Goal: Information Seeking & Learning: Learn about a topic

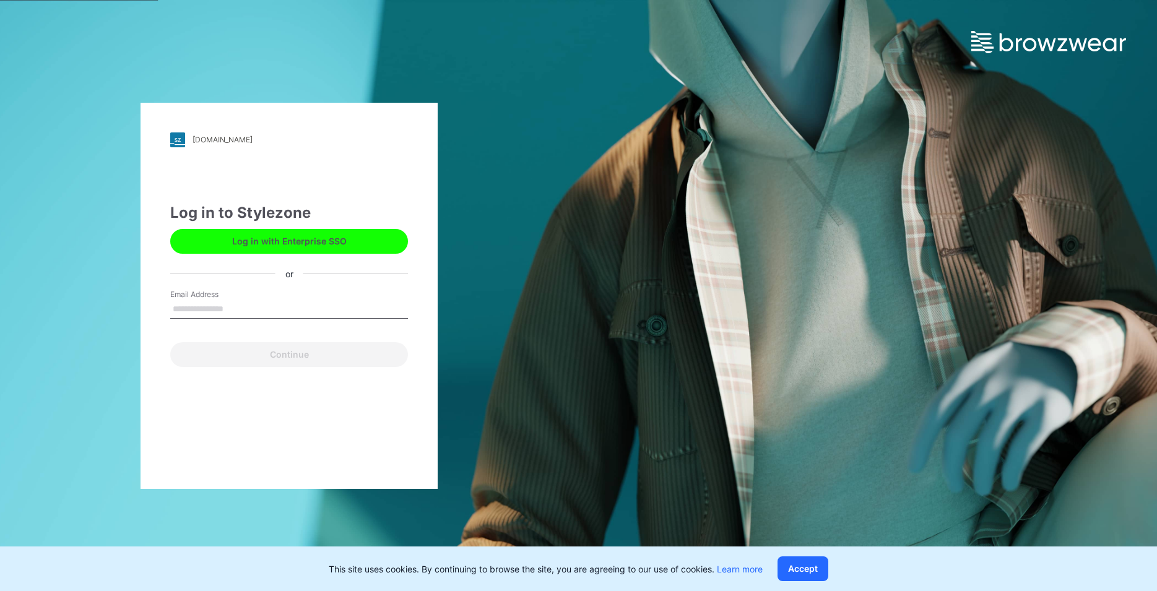
click at [196, 310] on input "Email Address" at bounding box center [289, 309] width 238 height 19
type input "**********"
click at [267, 355] on button "Continue" at bounding box center [289, 354] width 238 height 25
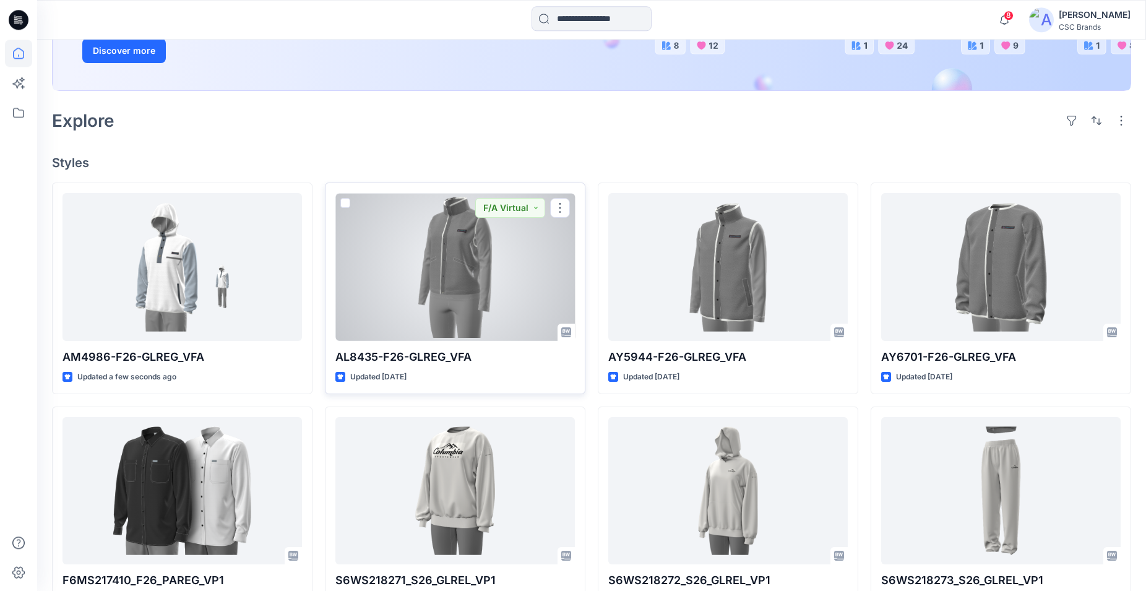
scroll to position [253, 0]
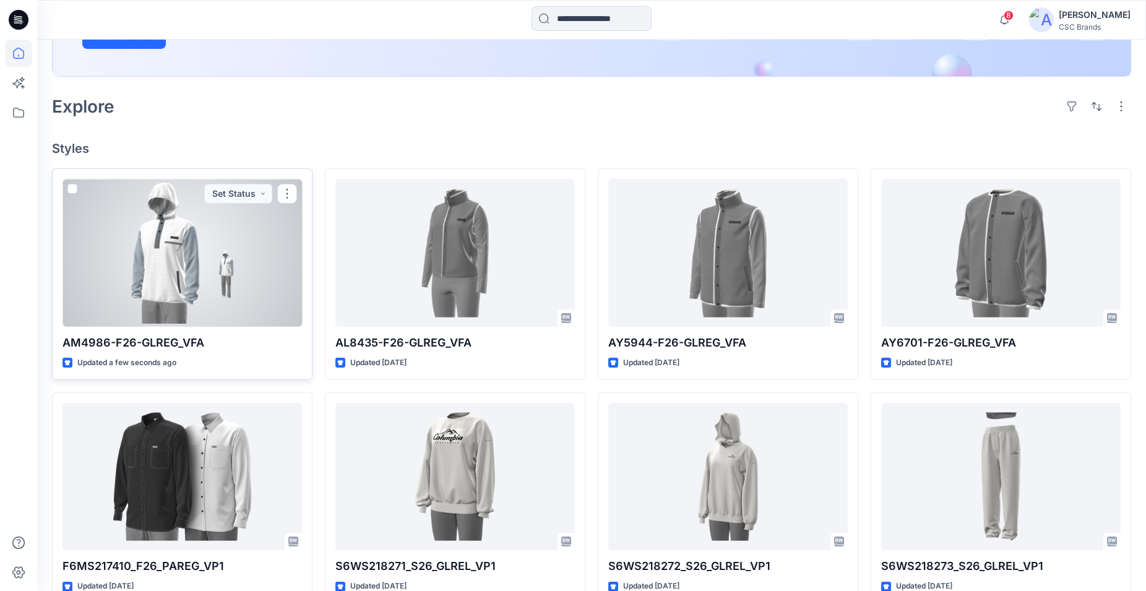
click at [248, 267] on div at bounding box center [183, 253] width 240 height 148
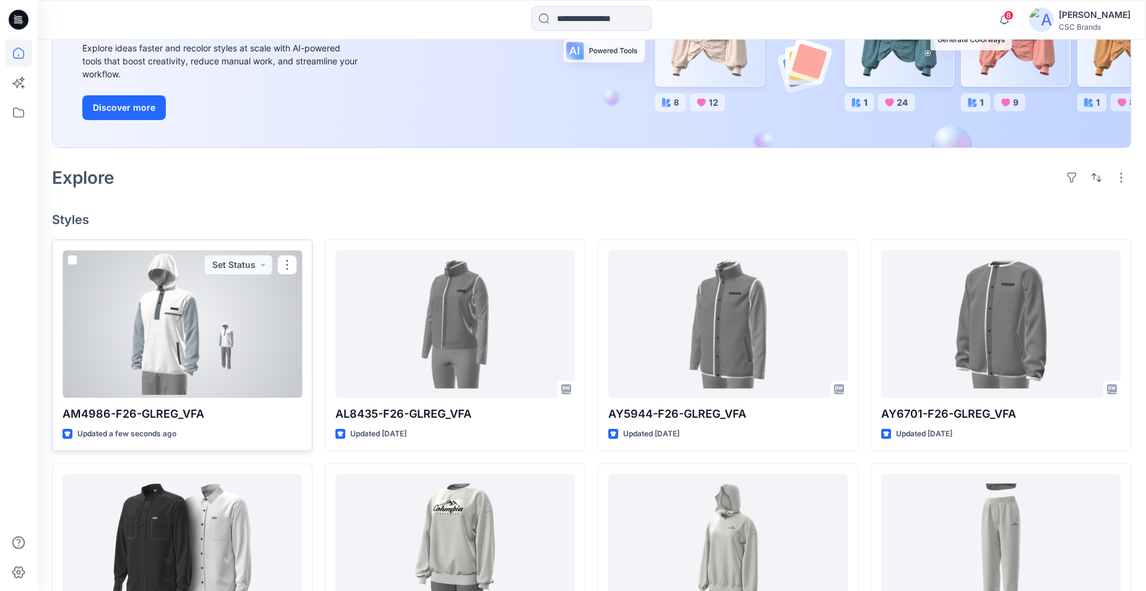
scroll to position [189, 0]
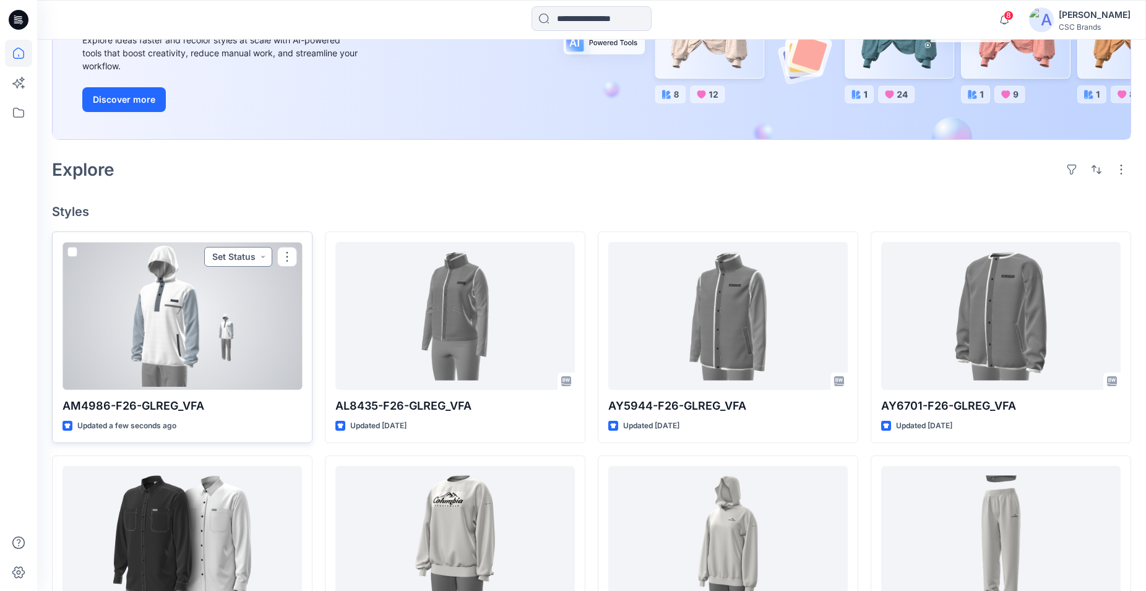
click at [266, 258] on button "Set Status" at bounding box center [238, 257] width 68 height 20
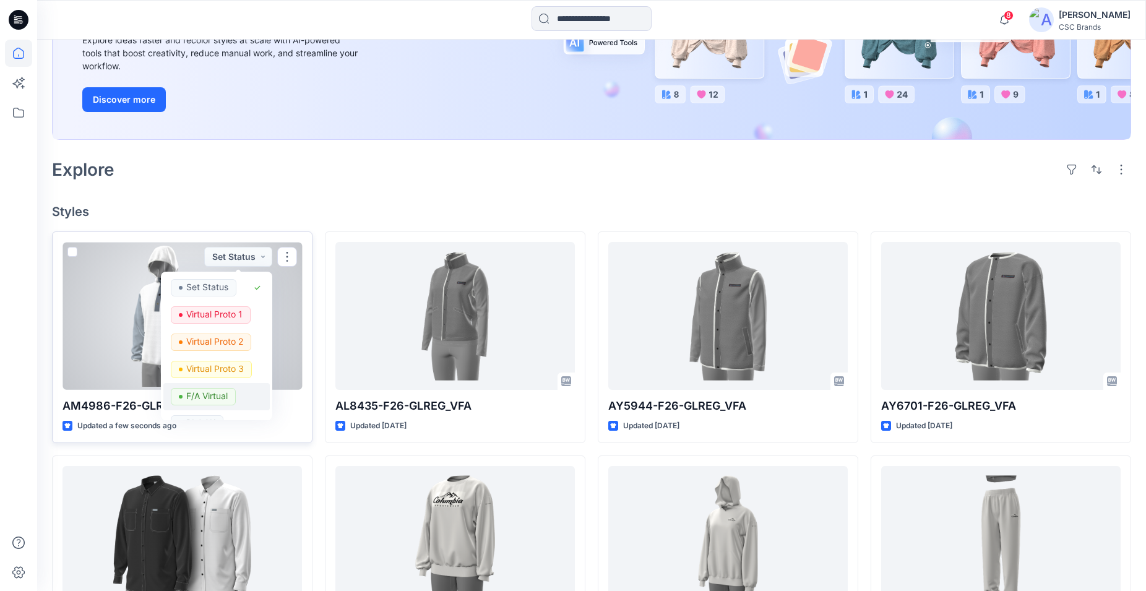
click at [203, 398] on p "F/A Virtual" at bounding box center [206, 396] width 41 height 16
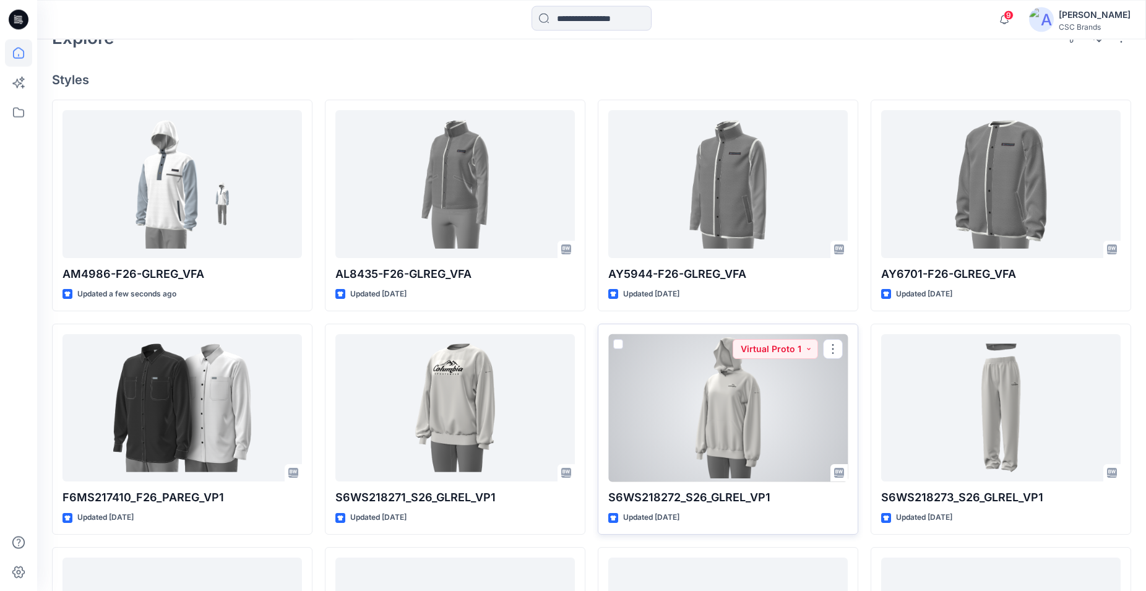
scroll to position [253, 0]
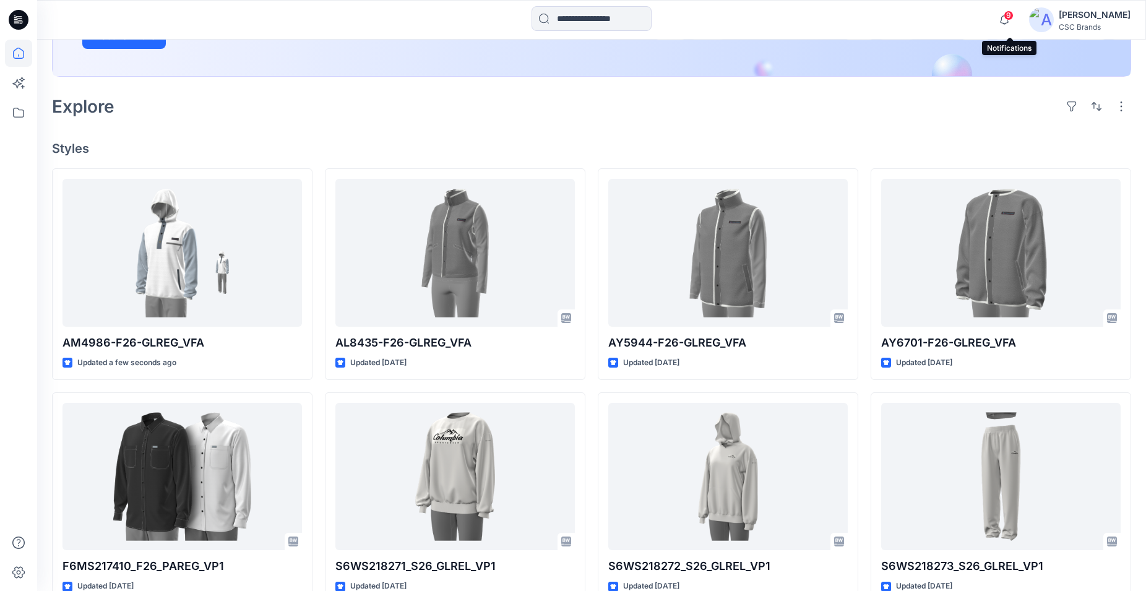
click at [1011, 17] on span "9" at bounding box center [1009, 16] width 10 height 10
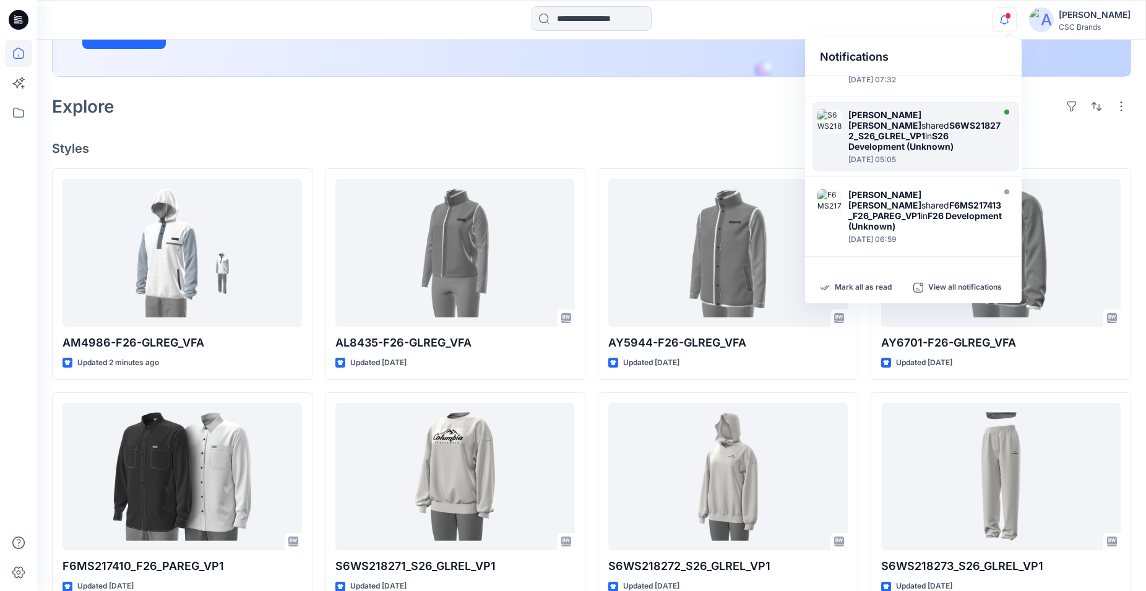
scroll to position [473, 0]
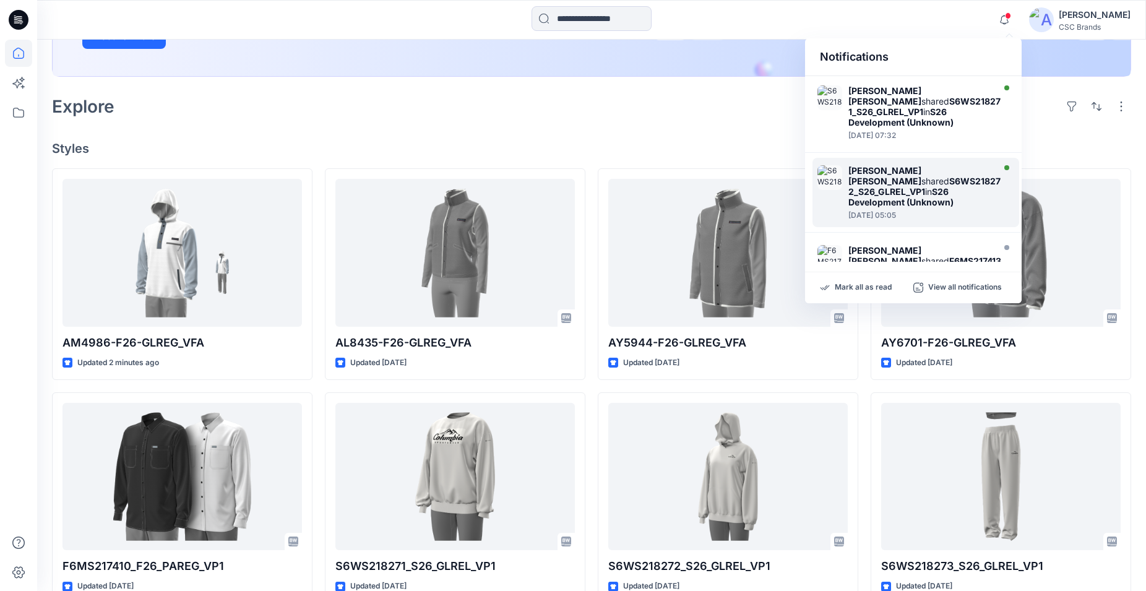
click at [923, 183] on strong "S6WS218272_S26_GLREL_VP1" at bounding box center [925, 186] width 152 height 21
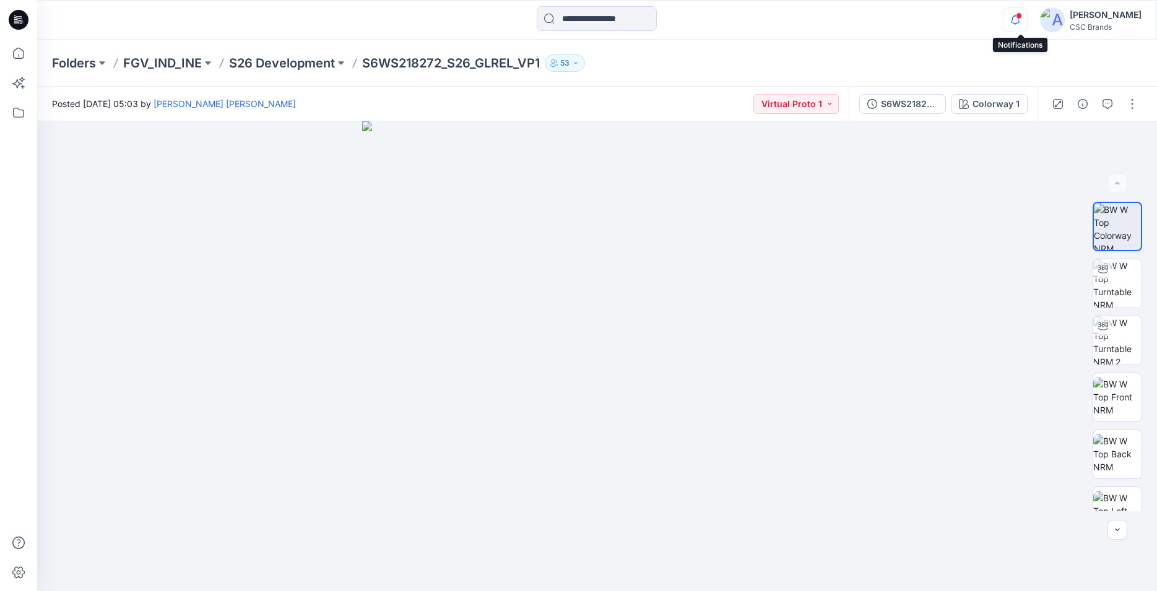
click at [1021, 22] on icon "button" at bounding box center [1015, 19] width 24 height 25
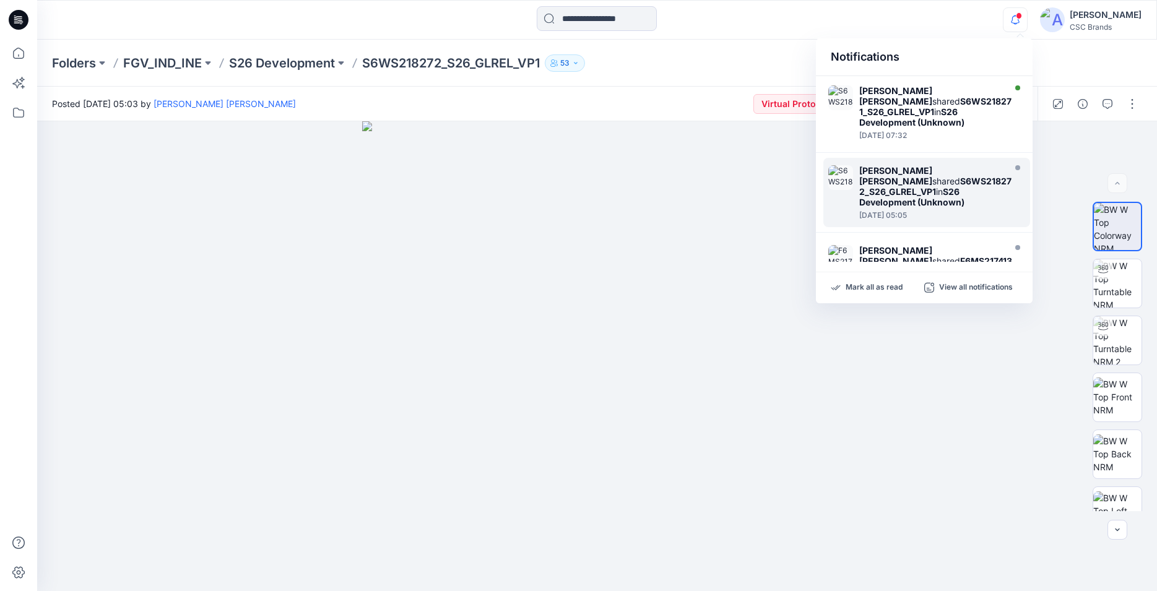
scroll to position [473, 0]
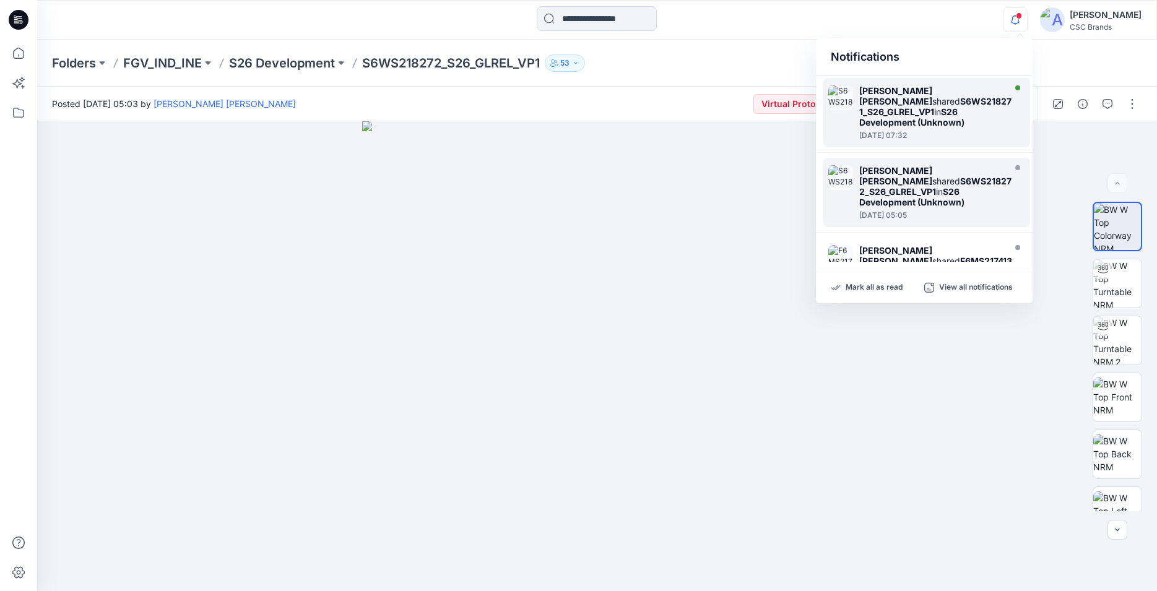
click at [935, 109] on strong "S26 Development (Unknown)" at bounding box center [911, 116] width 105 height 21
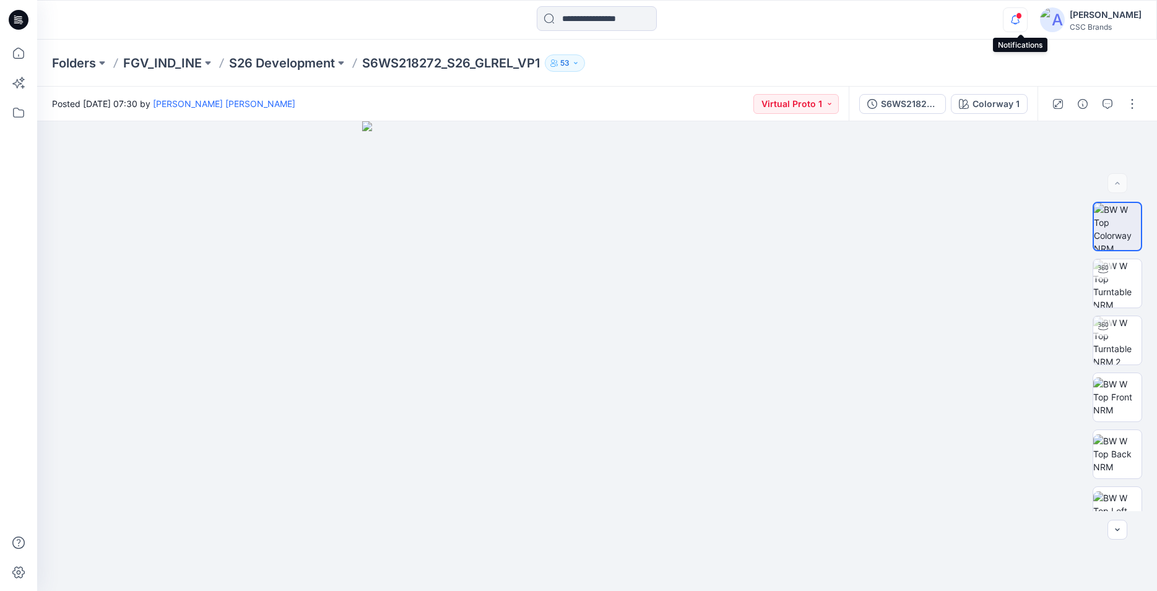
click at [1022, 22] on icon "button" at bounding box center [1015, 19] width 24 height 25
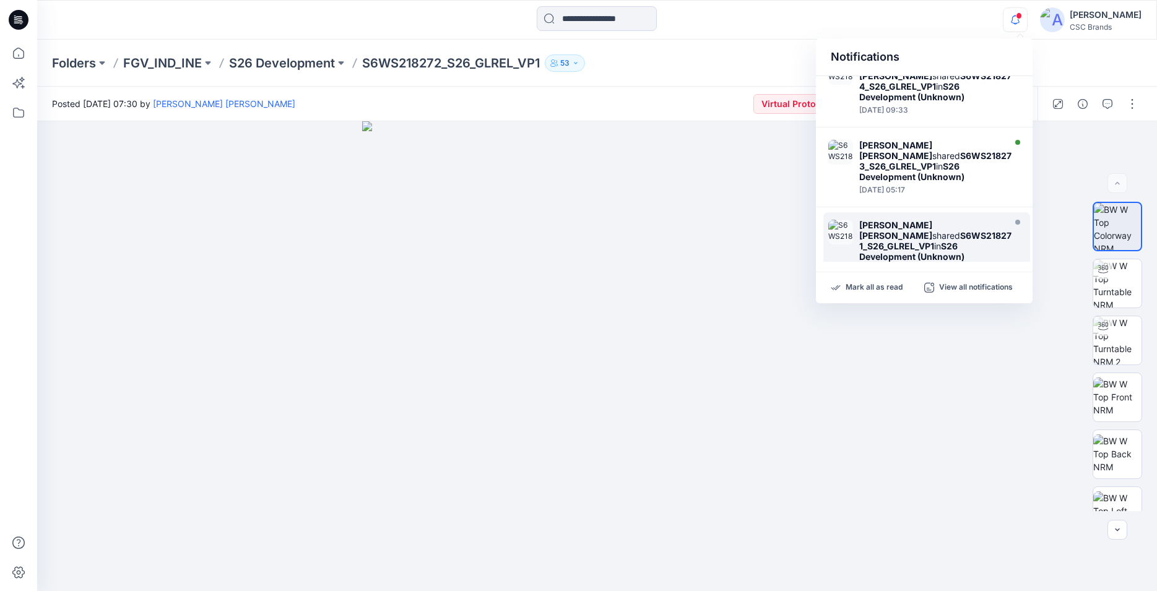
scroll to position [306, 0]
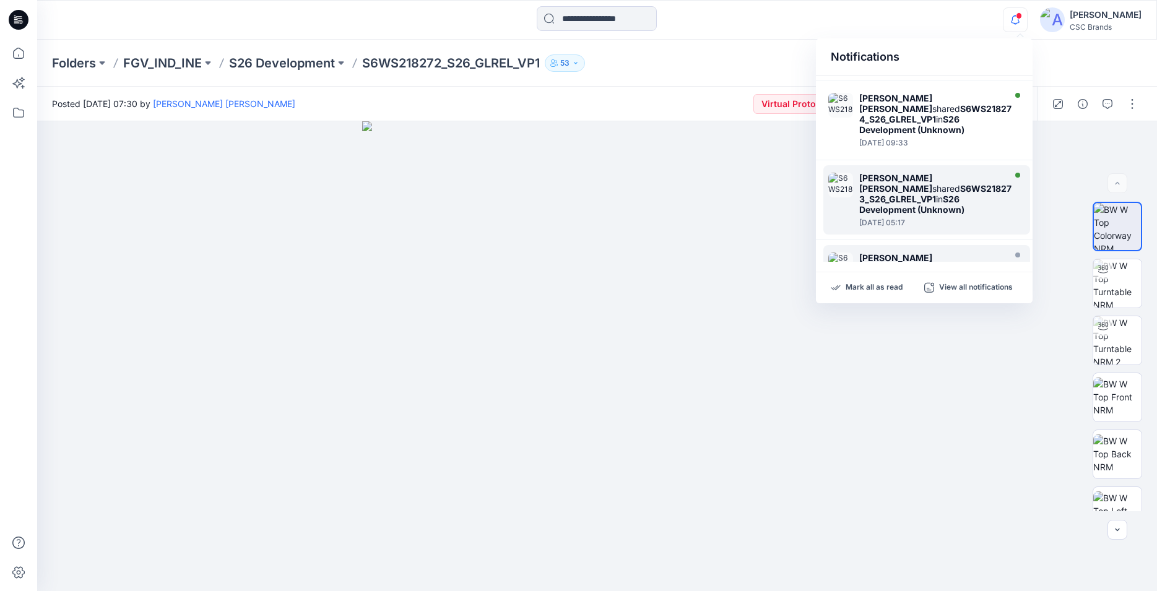
click at [926, 178] on strong "[PERSON_NAME] [PERSON_NAME]" at bounding box center [895, 183] width 73 height 21
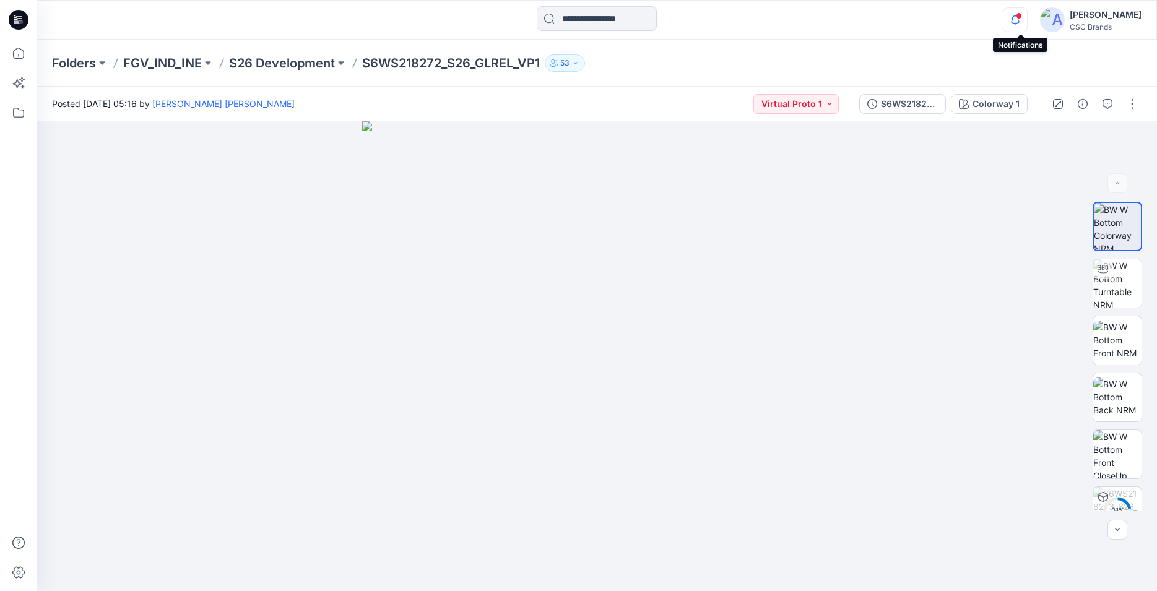
click at [1021, 18] on icon "button" at bounding box center [1015, 19] width 24 height 25
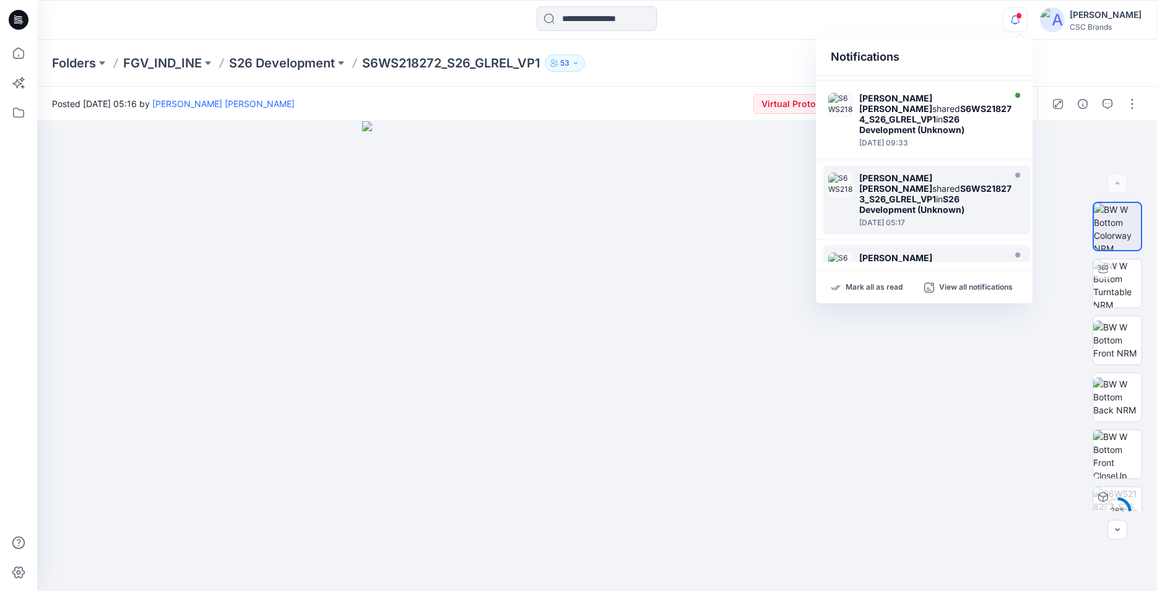
scroll to position [250, 0]
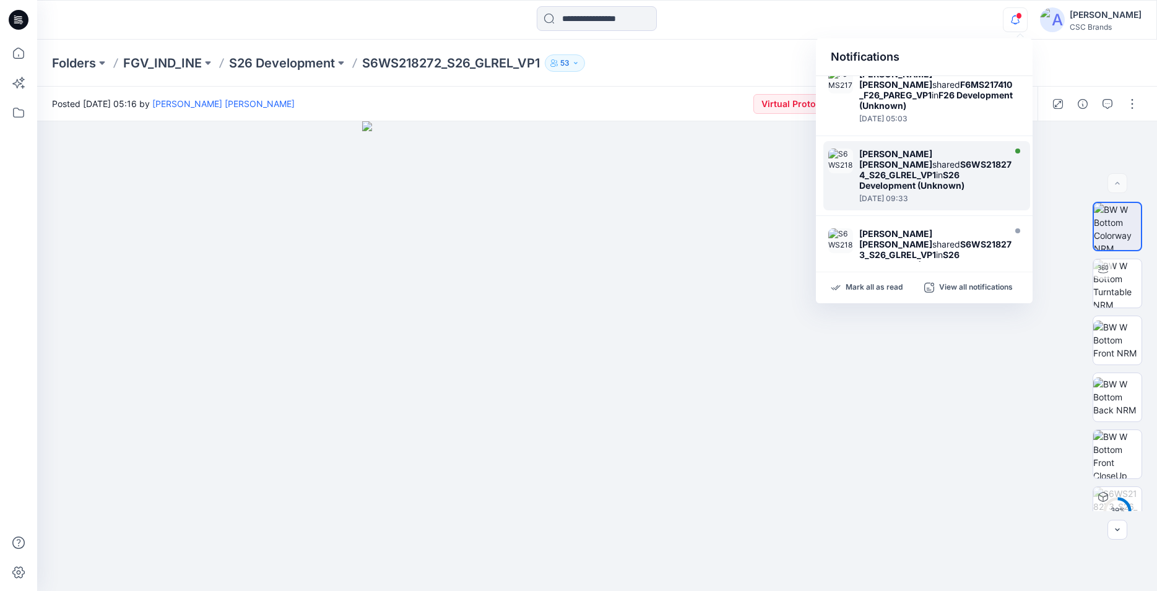
click at [915, 166] on strong "S6WS218274_S26_GLREL_VP1" at bounding box center [935, 169] width 152 height 21
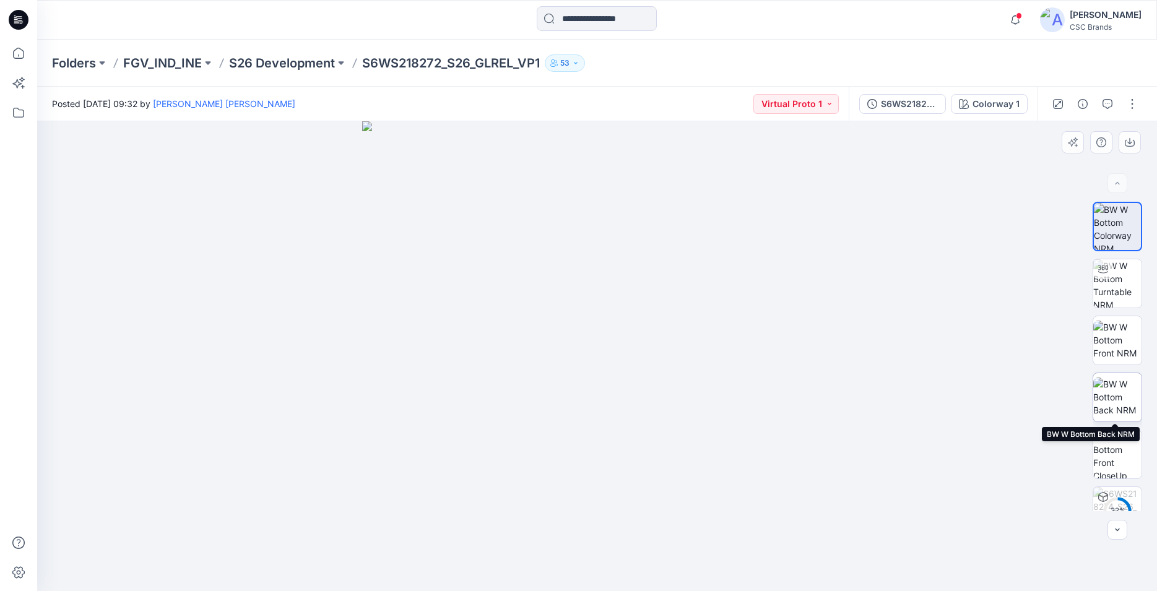
click at [1122, 402] on img at bounding box center [1117, 397] width 48 height 39
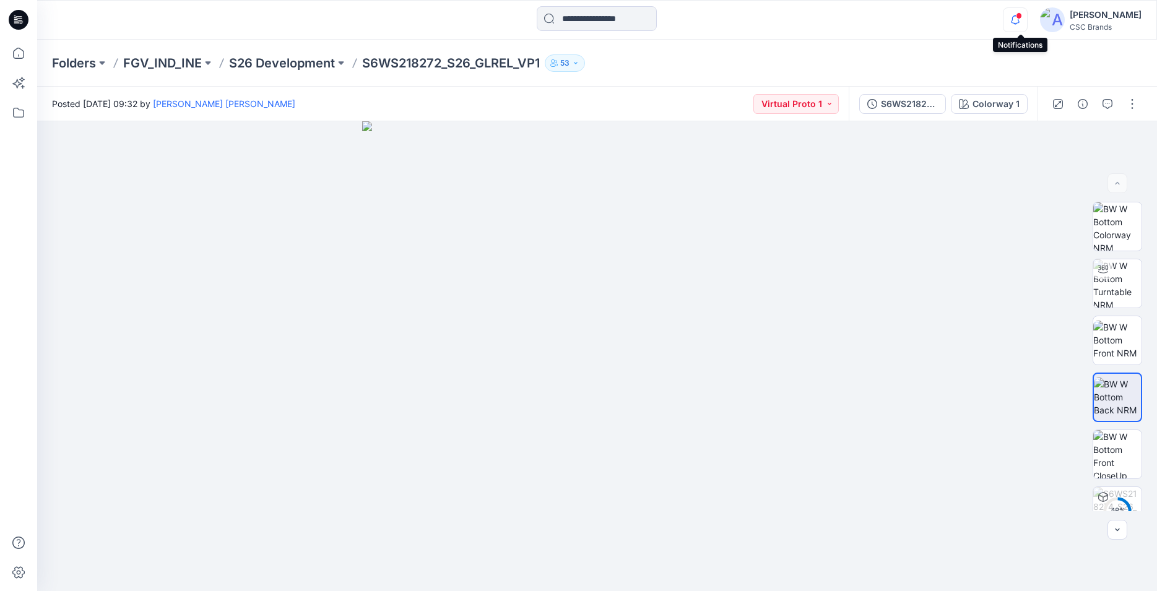
click at [1025, 19] on icon "button" at bounding box center [1015, 19] width 24 height 25
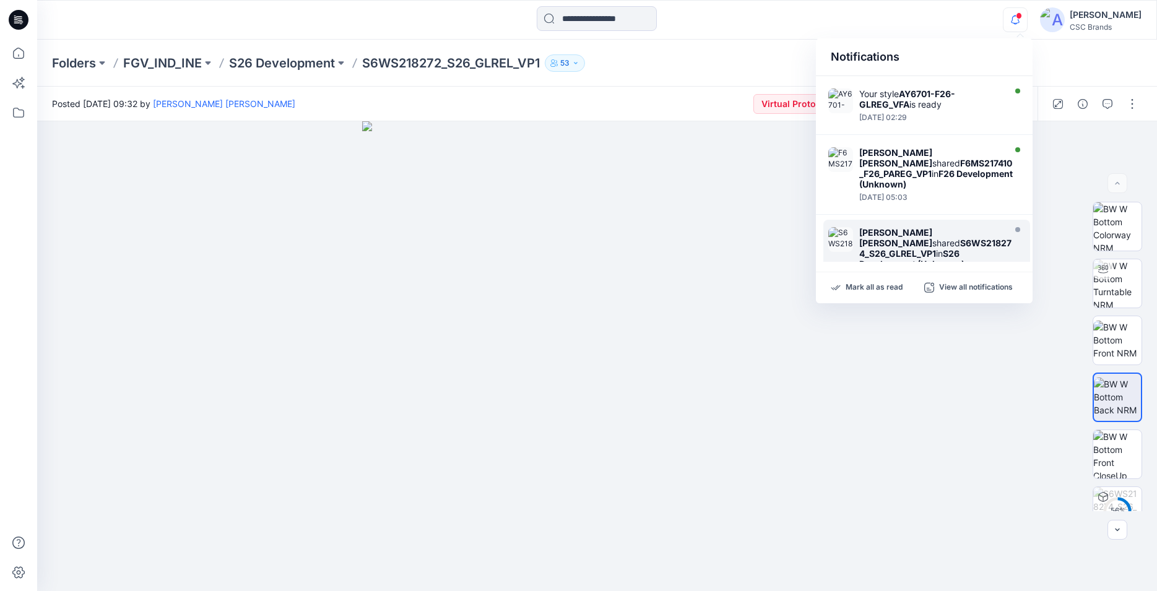
scroll to position [139, 0]
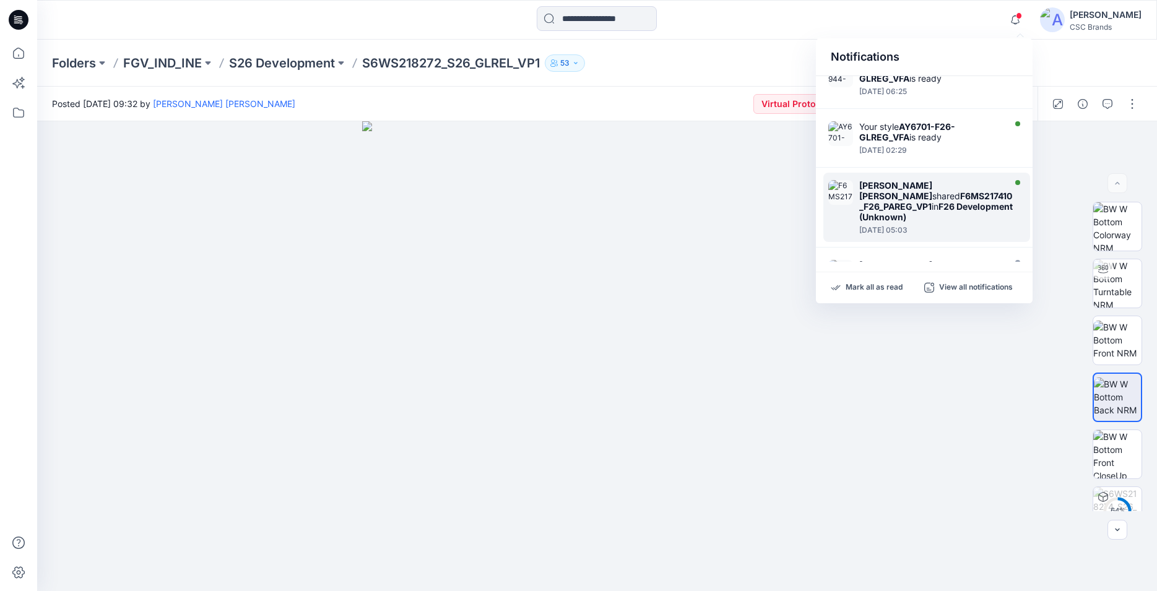
click at [907, 196] on strong "F6MS217410_F26_PAREG_VP1" at bounding box center [935, 201] width 153 height 21
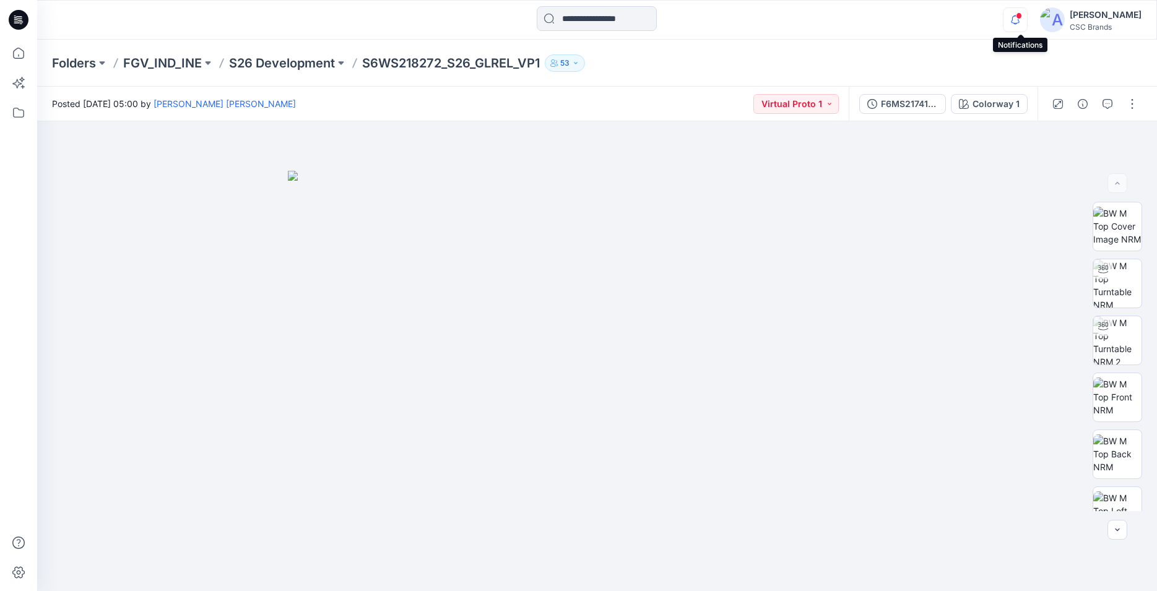
click at [1018, 17] on icon "button" at bounding box center [1015, 19] width 24 height 25
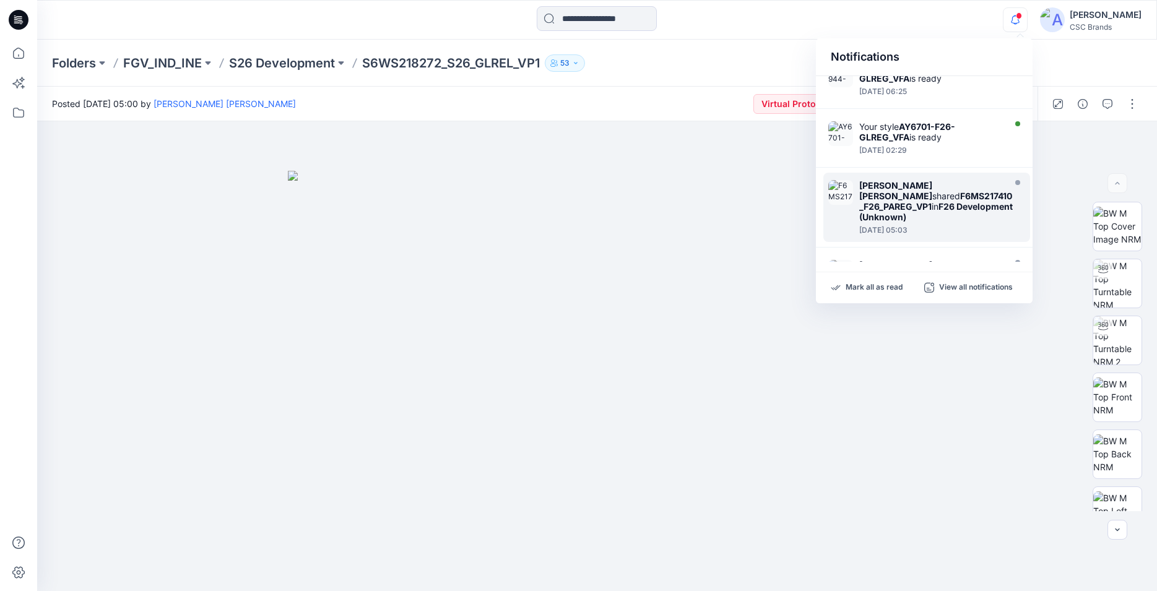
scroll to position [139, 0]
click at [927, 136] on div "Your style AY6701-F26-GLREG_VFA is ready" at bounding box center [930, 131] width 142 height 21
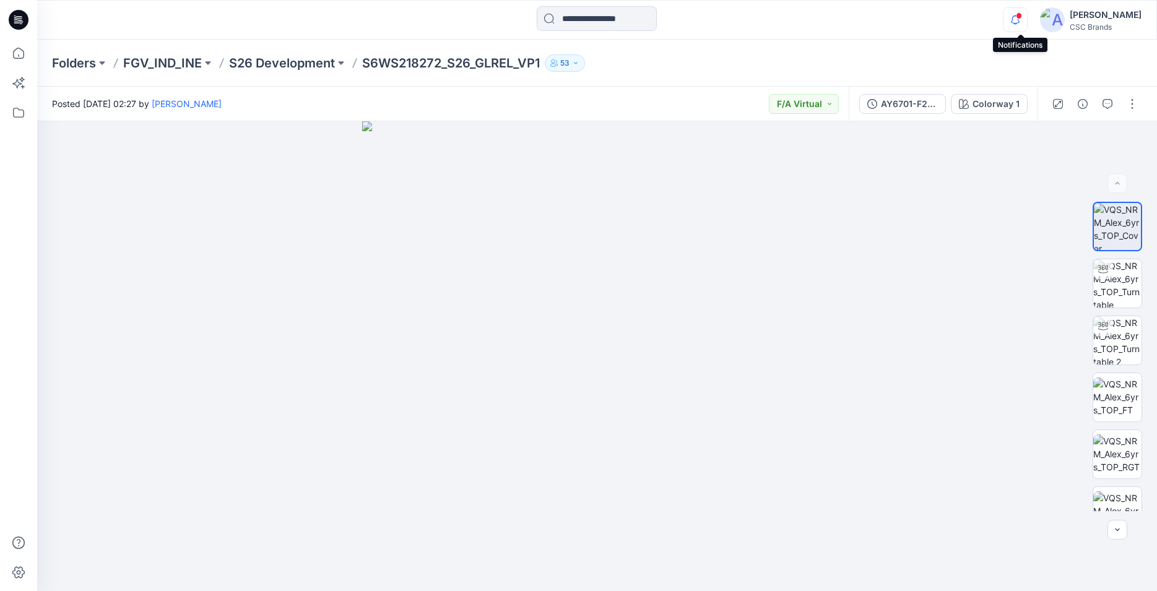
click at [1017, 21] on icon "button" at bounding box center [1015, 19] width 9 height 8
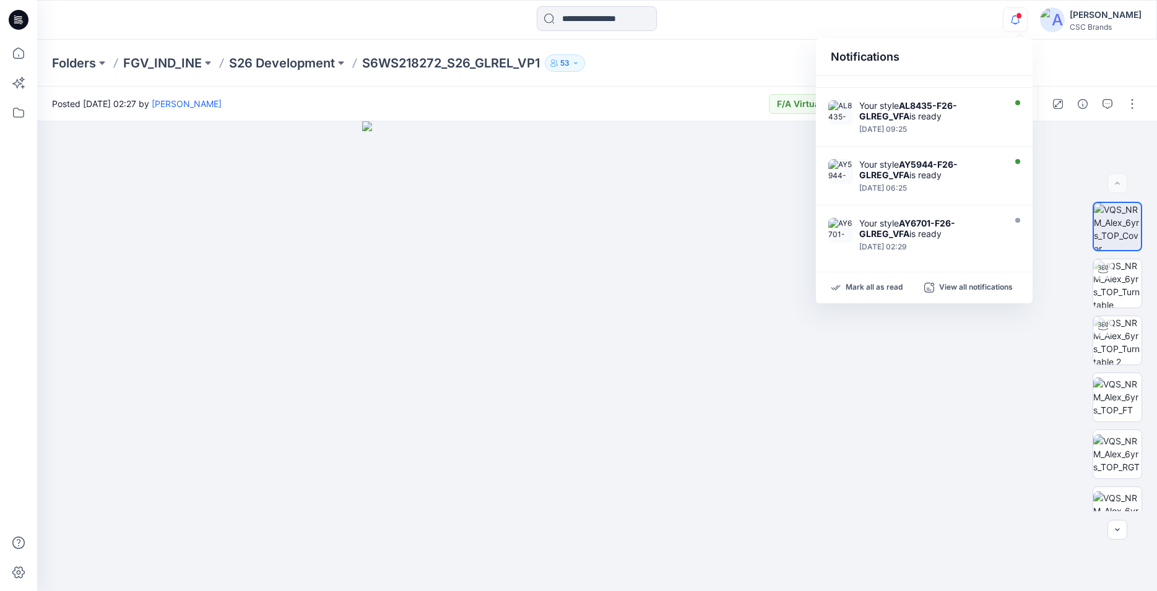
scroll to position [27, 0]
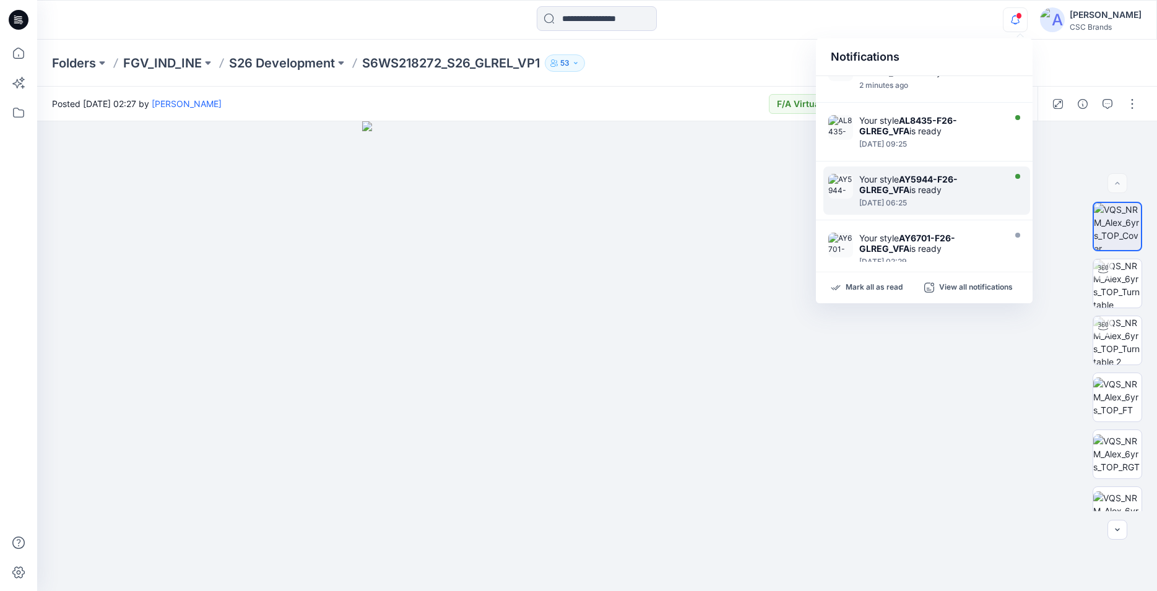
click at [914, 189] on div "Your style AY5944-F26-GLREG_VFA is ready" at bounding box center [930, 184] width 142 height 21
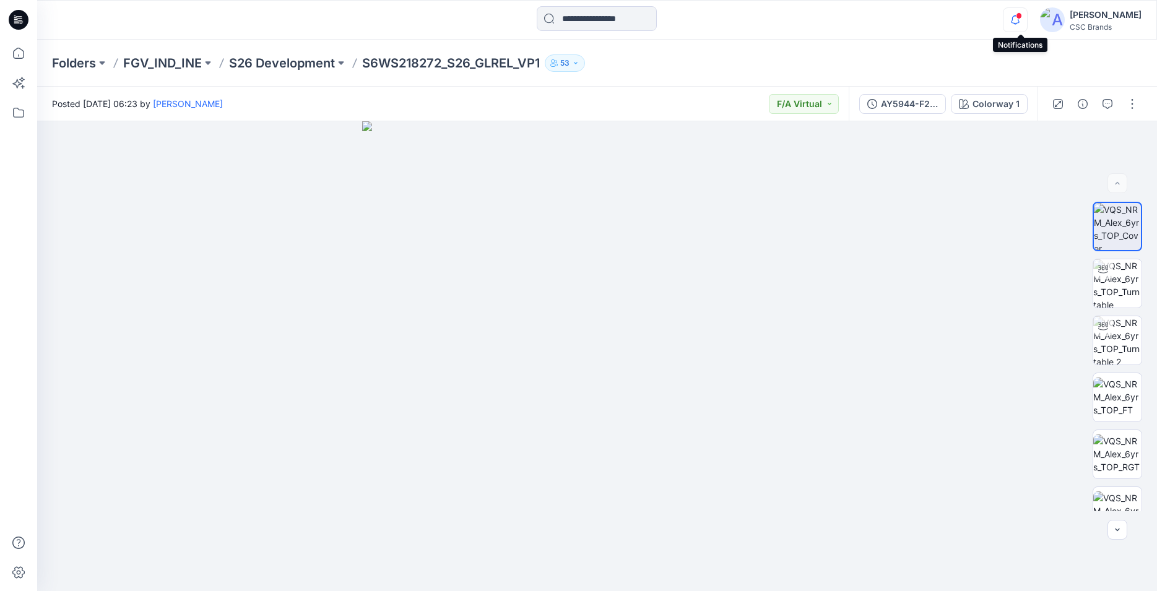
click at [1019, 17] on icon "button" at bounding box center [1015, 19] width 24 height 25
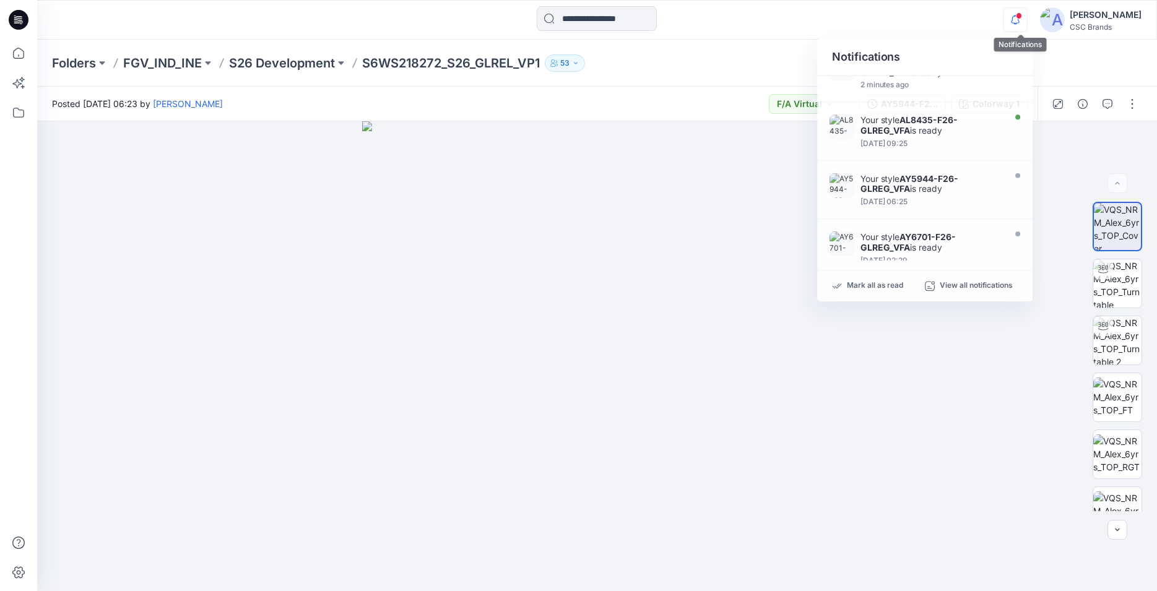
scroll to position [27, 0]
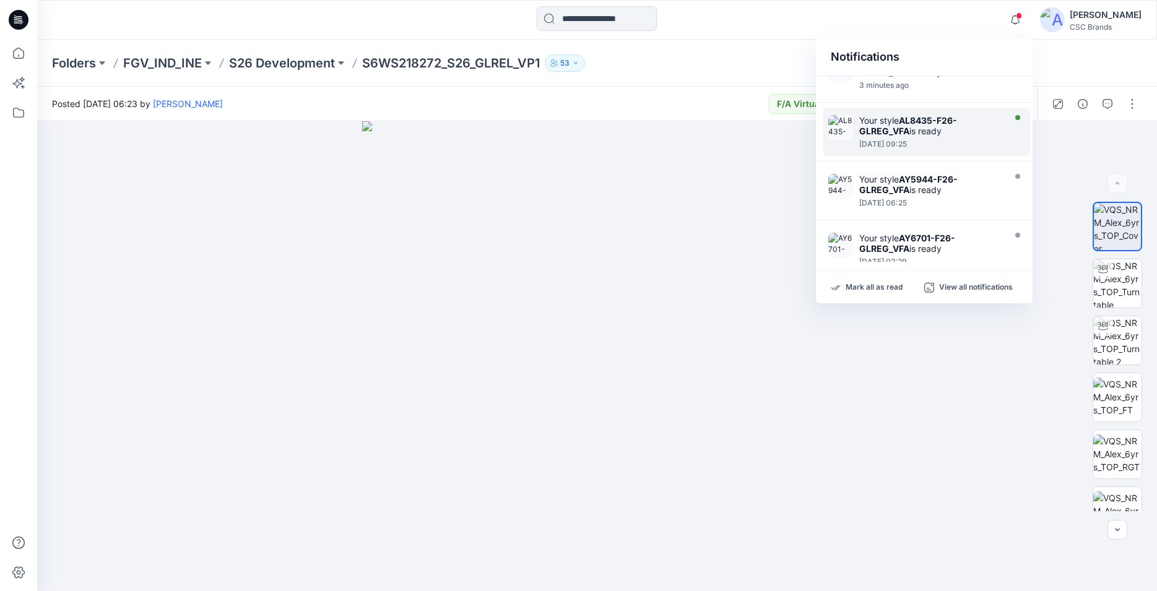
click at [902, 126] on strong "AL8435-F26-GLREG_VFA" at bounding box center [908, 125] width 98 height 21
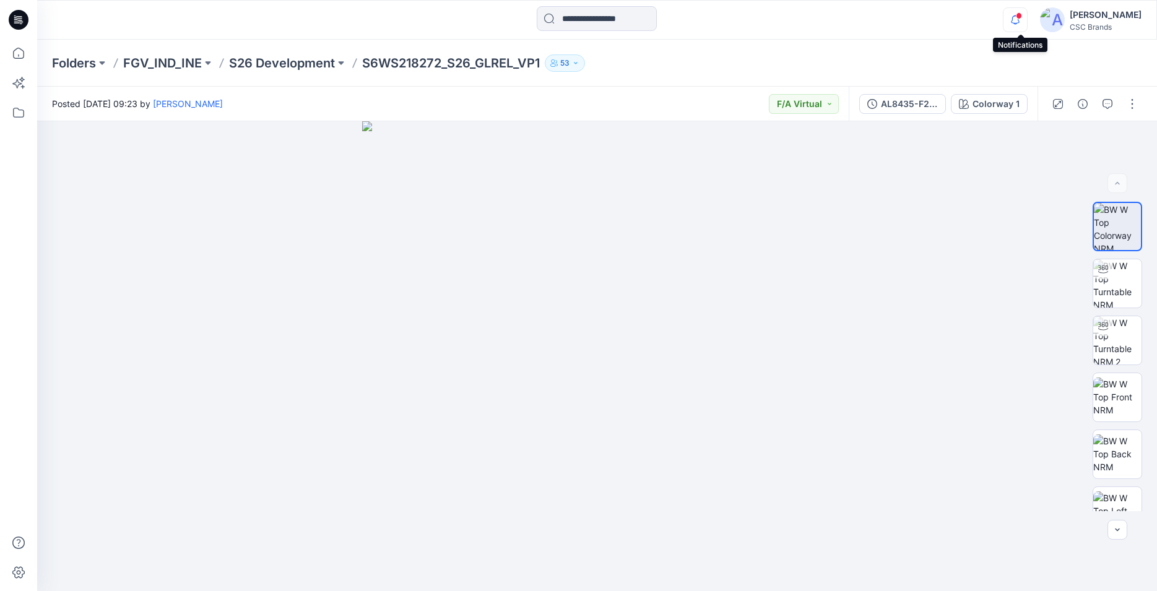
click at [1020, 22] on icon "button" at bounding box center [1015, 19] width 24 height 25
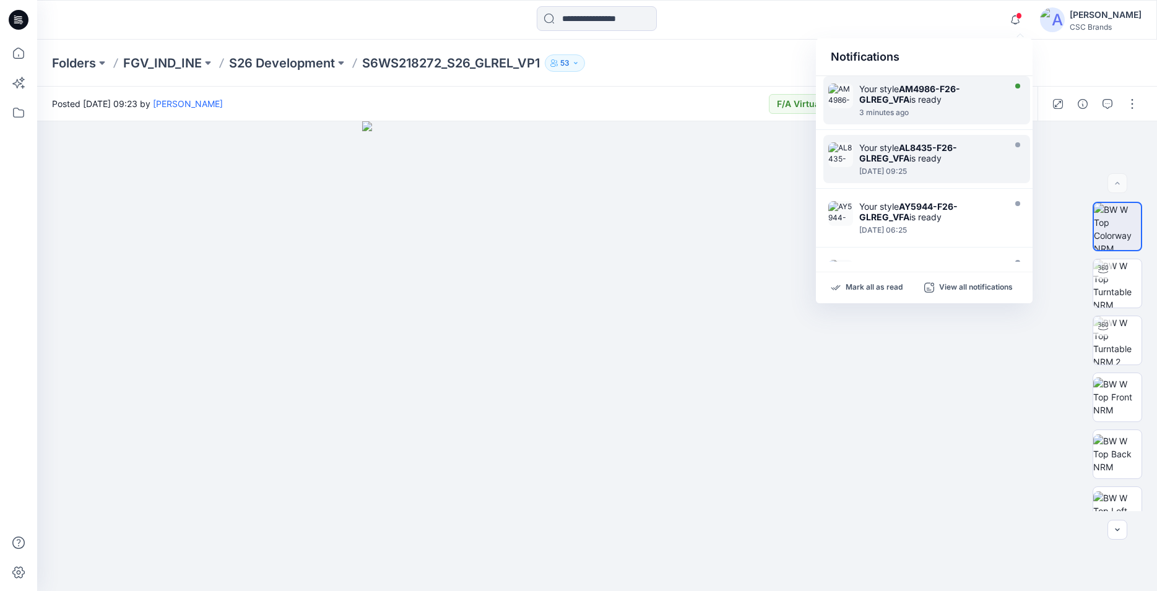
click at [871, 93] on div "Your style AM4986-F26-GLREG_VFA is ready" at bounding box center [930, 94] width 142 height 21
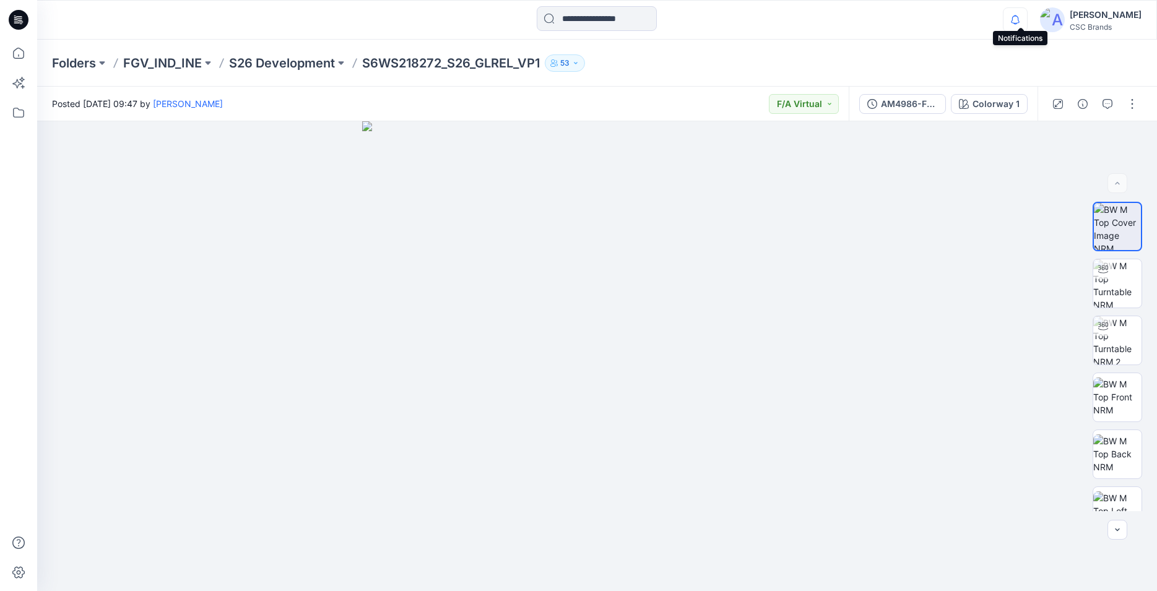
click at [1021, 18] on icon "button" at bounding box center [1015, 19] width 24 height 25
click at [373, 232] on img at bounding box center [597, 356] width 470 height 470
click at [1058, 23] on img at bounding box center [1052, 19] width 25 height 25
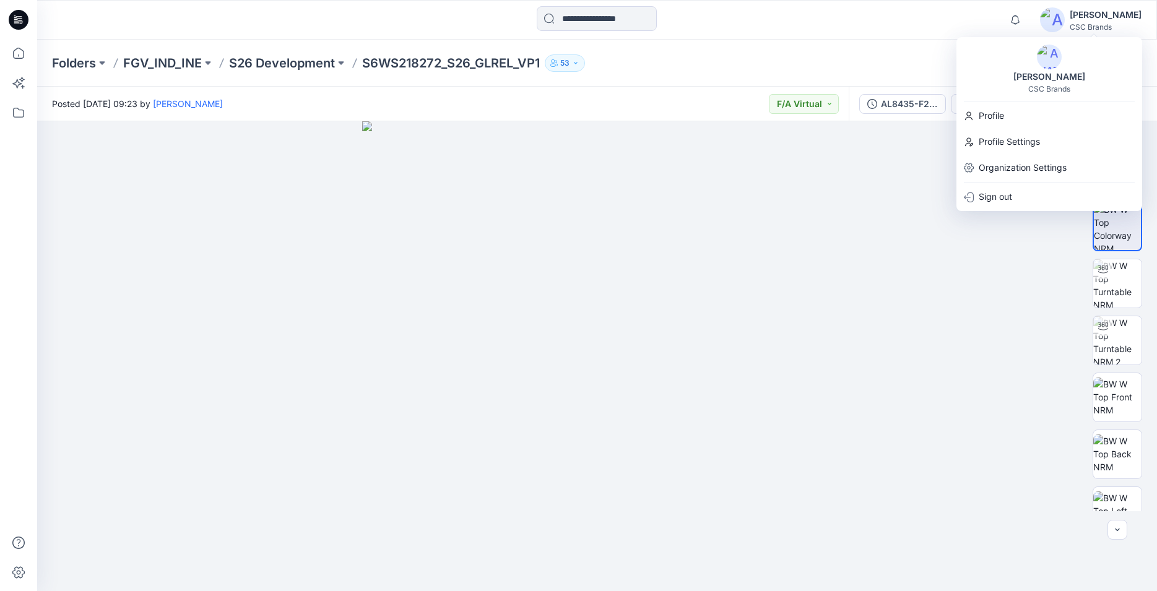
click at [826, 321] on img at bounding box center [597, 356] width 470 height 470
